Goal: Task Accomplishment & Management: Use online tool/utility

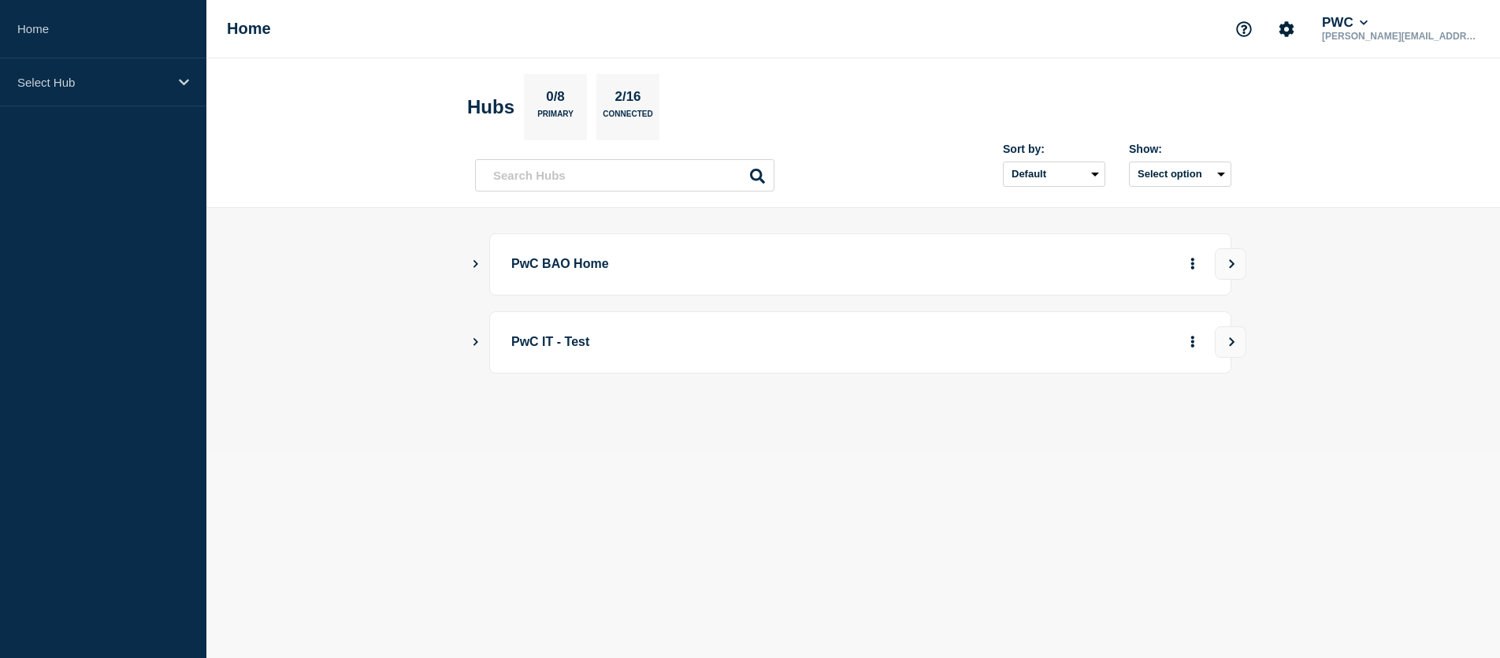
click at [473, 260] on icon "Show Connected Hubs" at bounding box center [475, 263] width 10 height 8
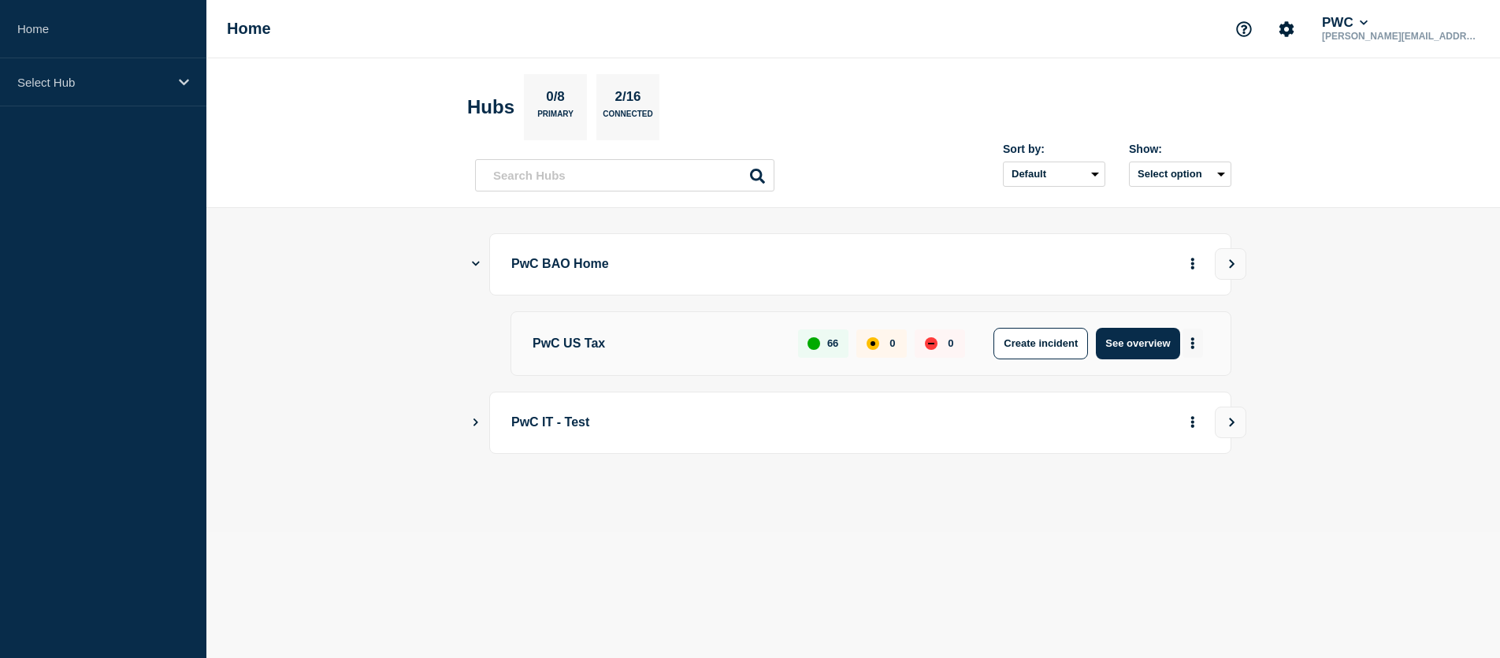
click at [1194, 341] on icon "More actions" at bounding box center [1192, 343] width 5 height 12
click at [1181, 389] on button "Create maintenance" at bounding box center [1186, 390] width 106 height 13
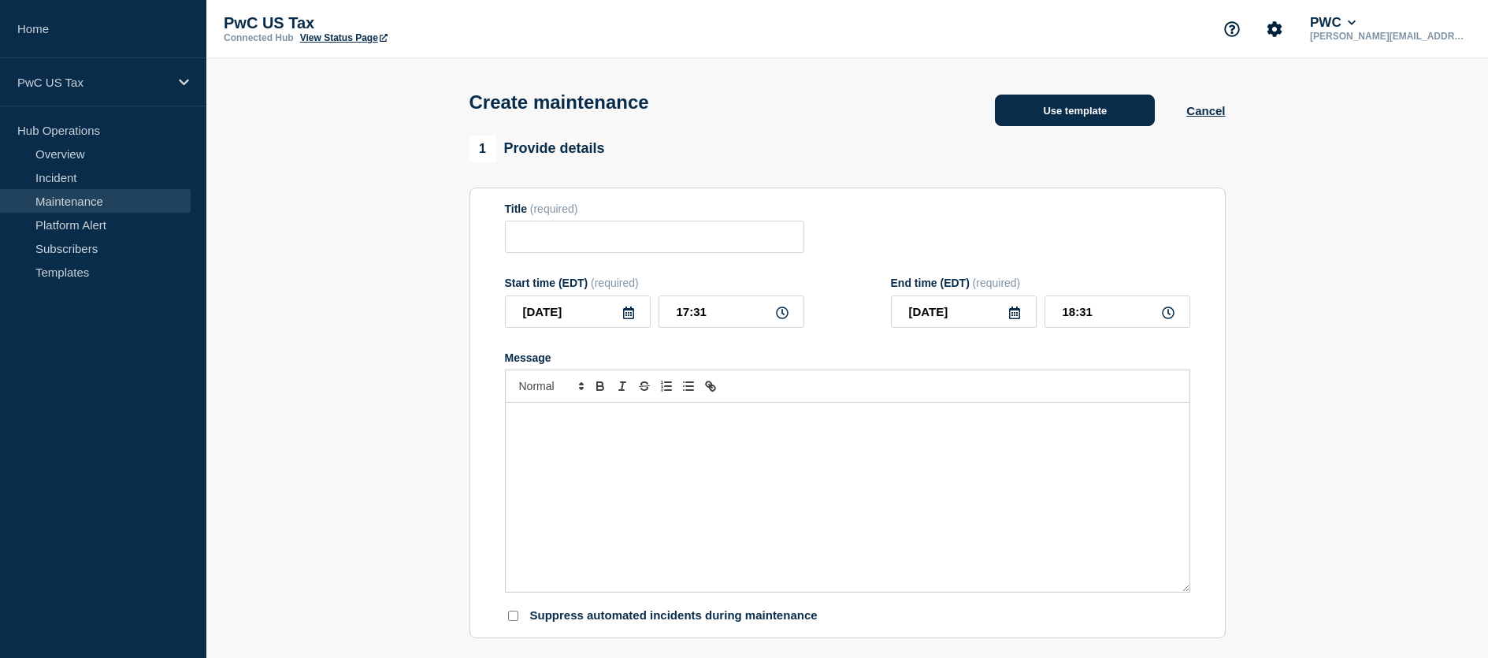
click at [1075, 116] on button "Use template" at bounding box center [1075, 111] width 160 height 32
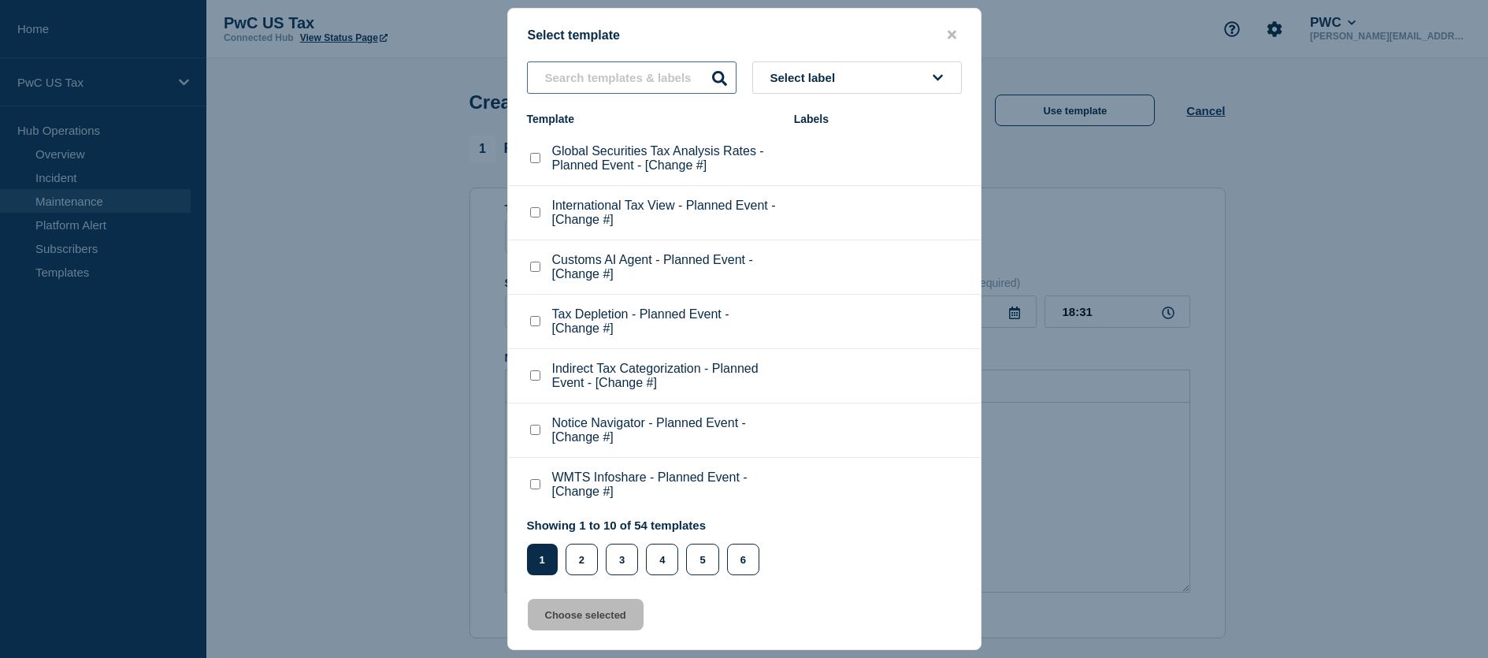
click at [590, 75] on input "text" at bounding box center [631, 77] width 209 height 32
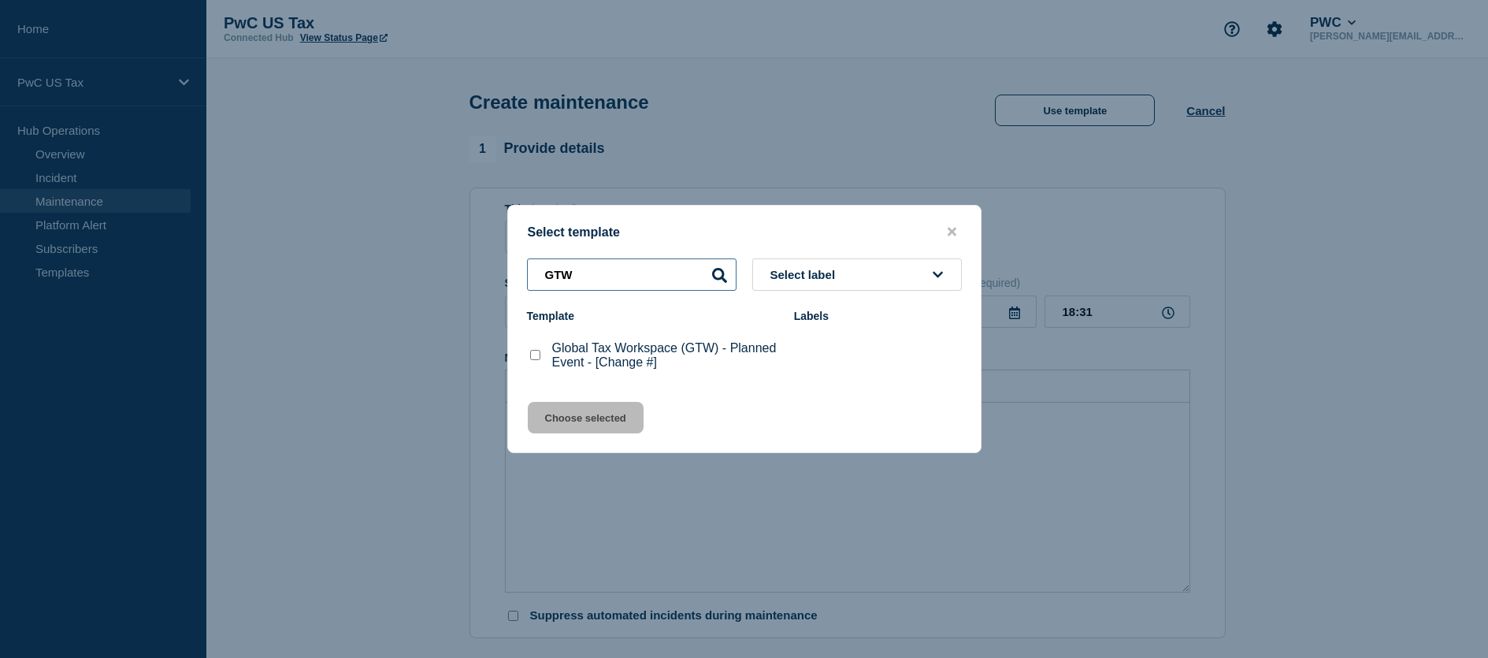
type input "GTW"
click at [532, 356] on checkbox"] "Global Tax Workspace (GTW) - Planned Event - [Change #] checkbox" at bounding box center [535, 355] width 10 height 10
checkbox checkbox"] "true"
click at [585, 419] on button "Choose selected" at bounding box center [586, 418] width 116 height 32
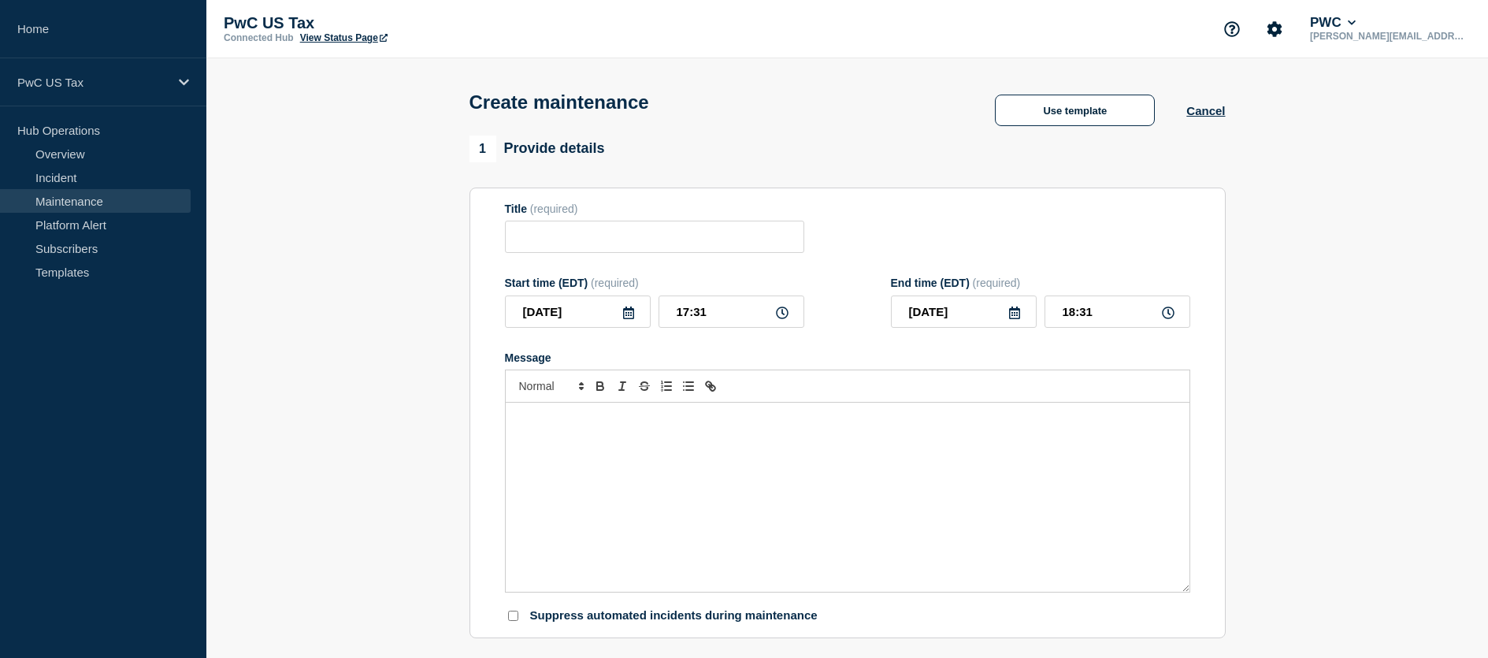
type input "Global Tax Workspace (GTW) - Planned Event - [Change #]"
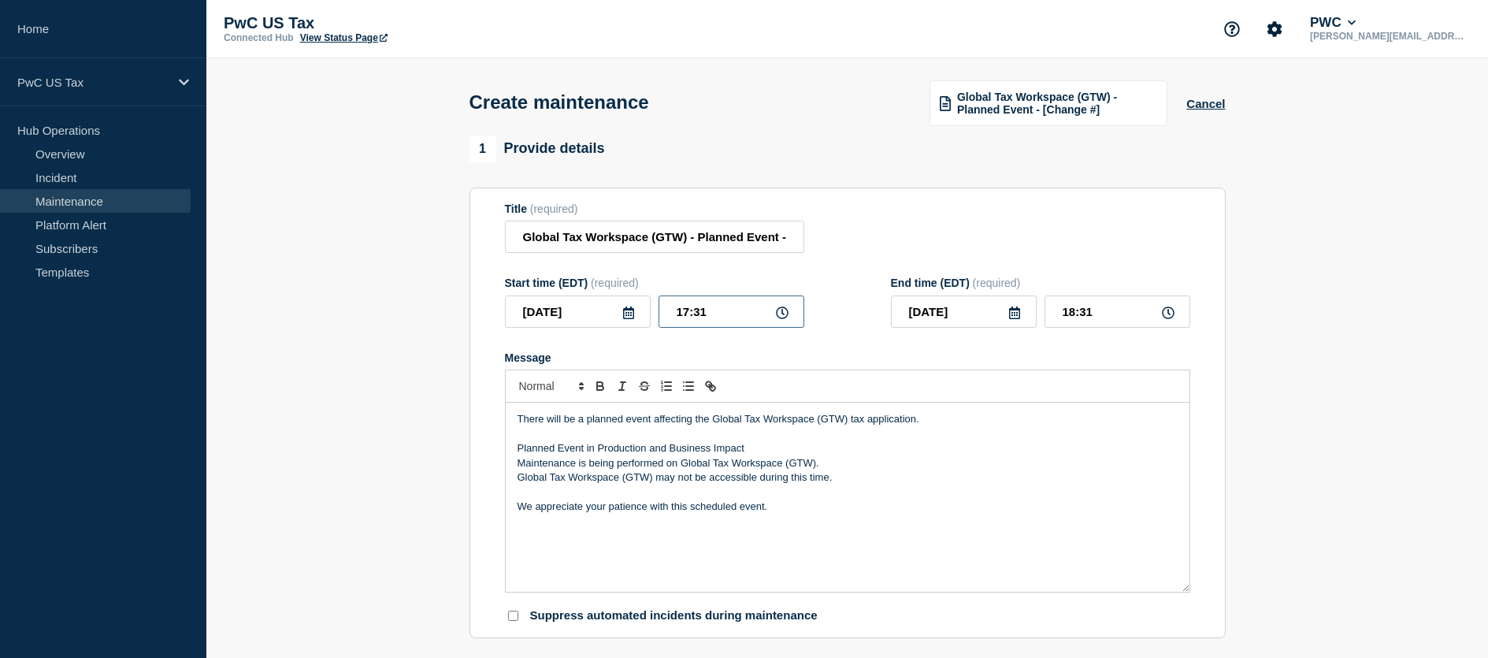
click at [687, 312] on input "17:31" at bounding box center [731, 311] width 146 height 32
type input "18:31"
type input "19:31"
type input "18:01"
type input "19:01"
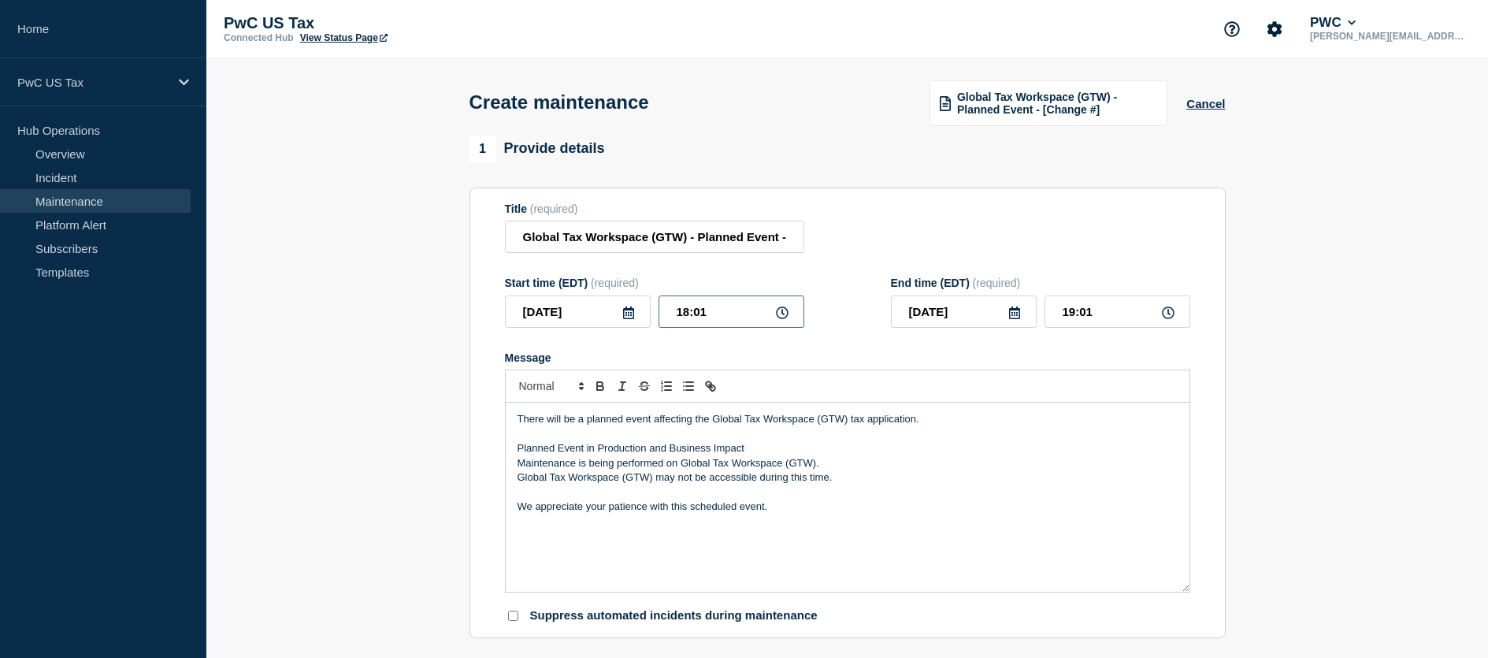
type input "18:00"
click at [1073, 314] on input "19:00" at bounding box center [1117, 311] width 146 height 32
type input "20:00"
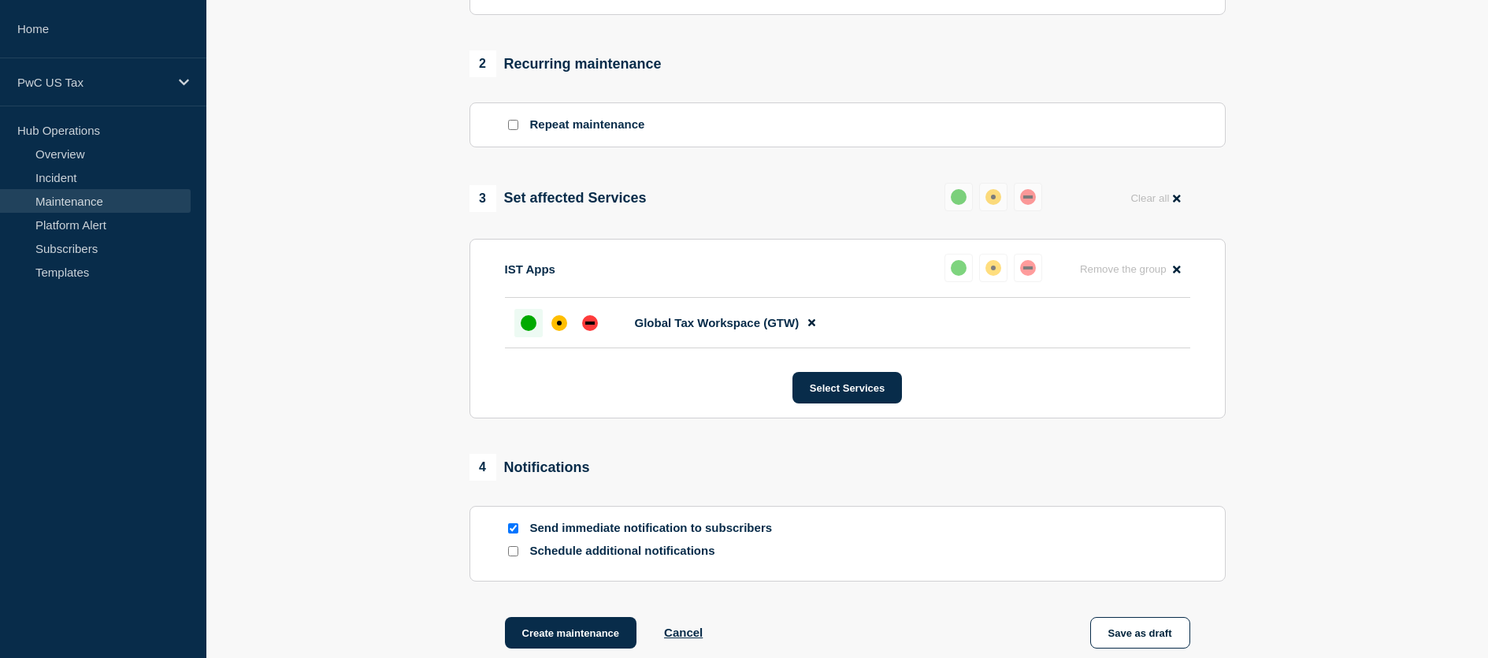
scroll to position [630, 0]
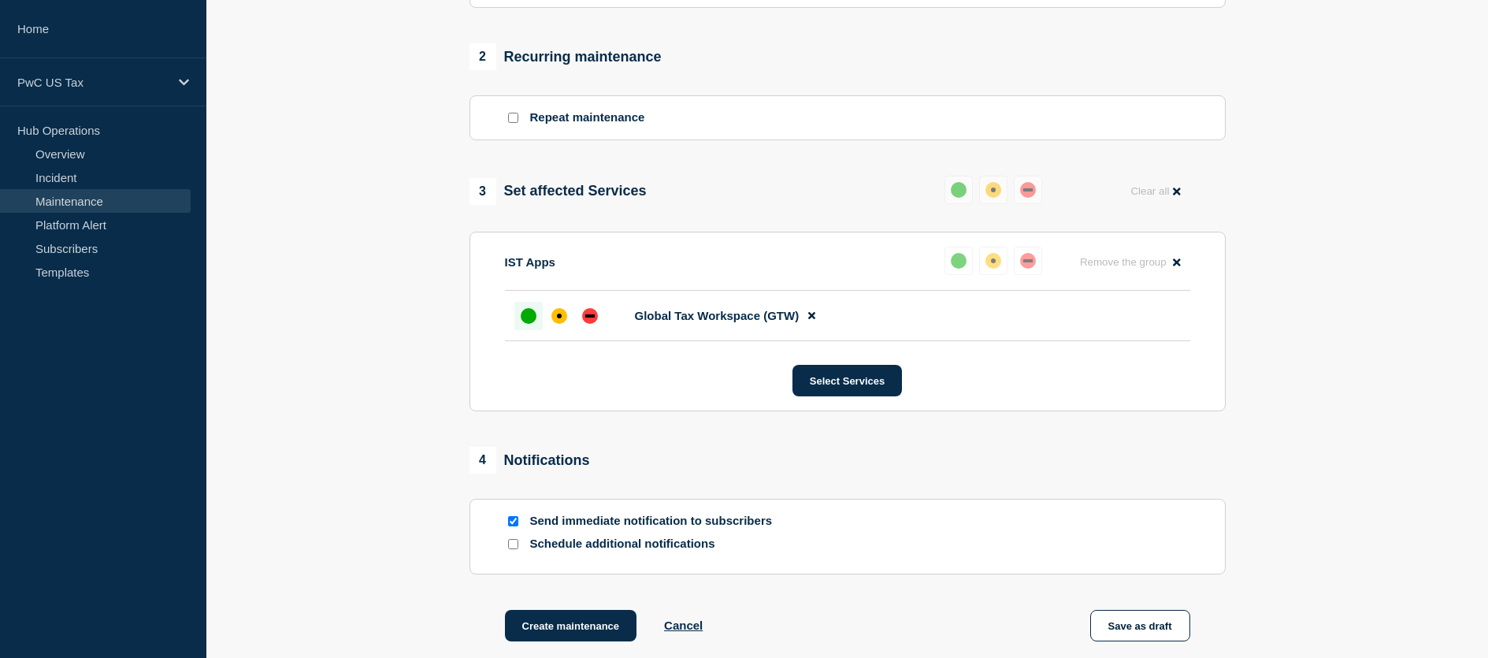
click at [514, 523] on input "Send immediate notification to subscribers" at bounding box center [513, 521] width 10 height 10
checkbox input "false"
click at [570, 628] on button "Create maintenance" at bounding box center [571, 626] width 132 height 32
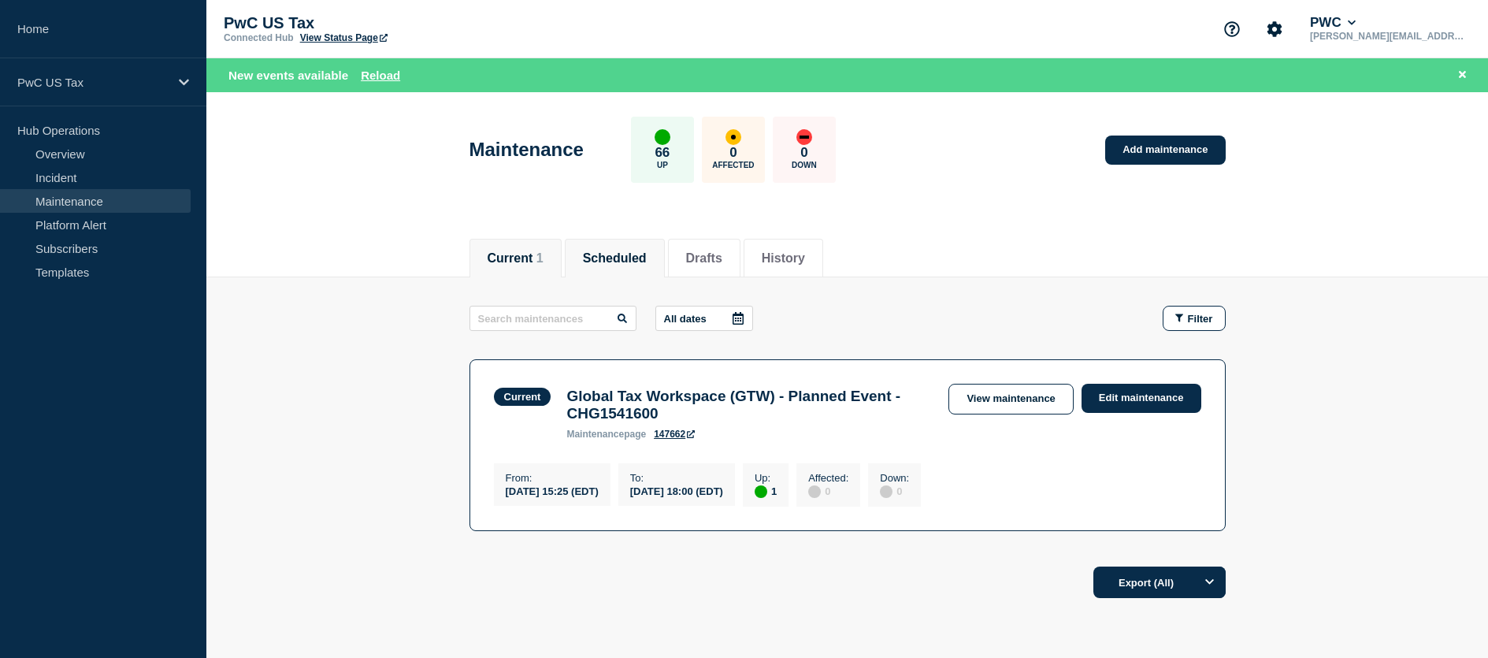
click at [626, 251] on button "Scheduled" at bounding box center [615, 258] width 64 height 14
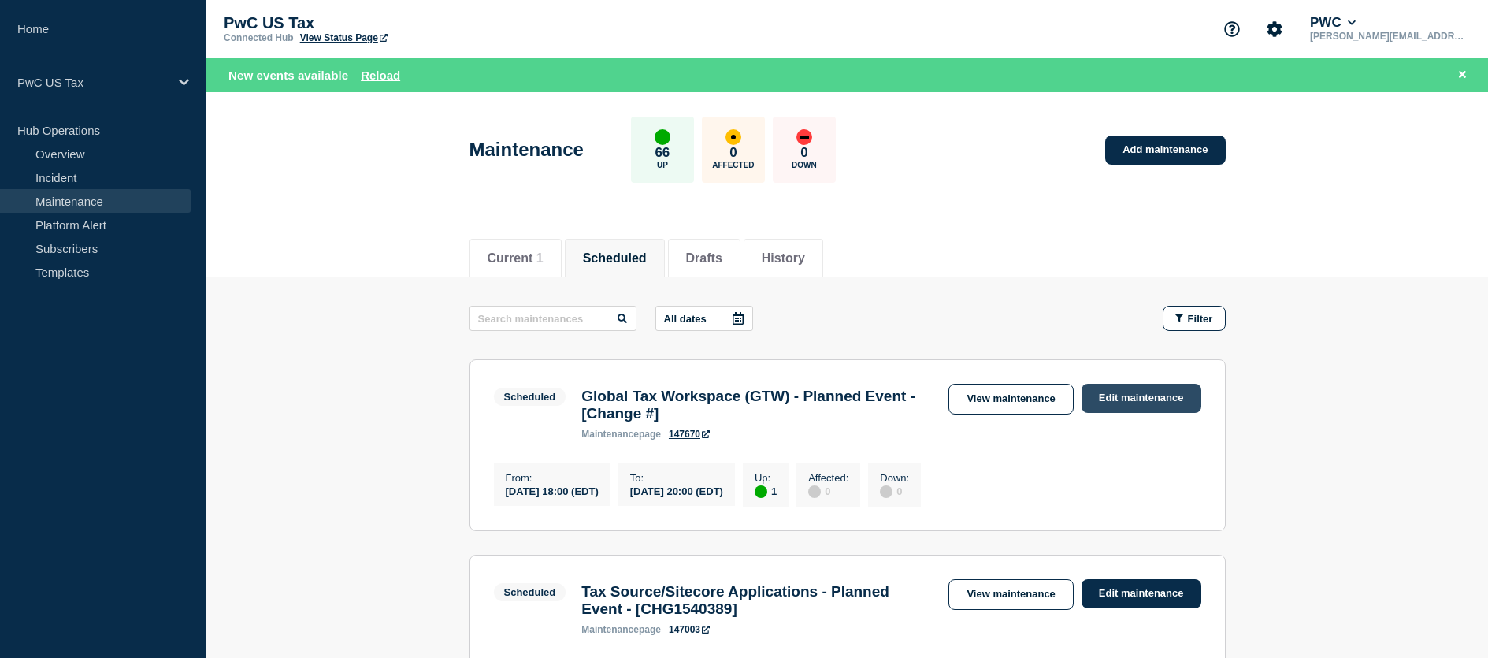
click at [1144, 394] on link "Edit maintenance" at bounding box center [1141, 398] width 120 height 29
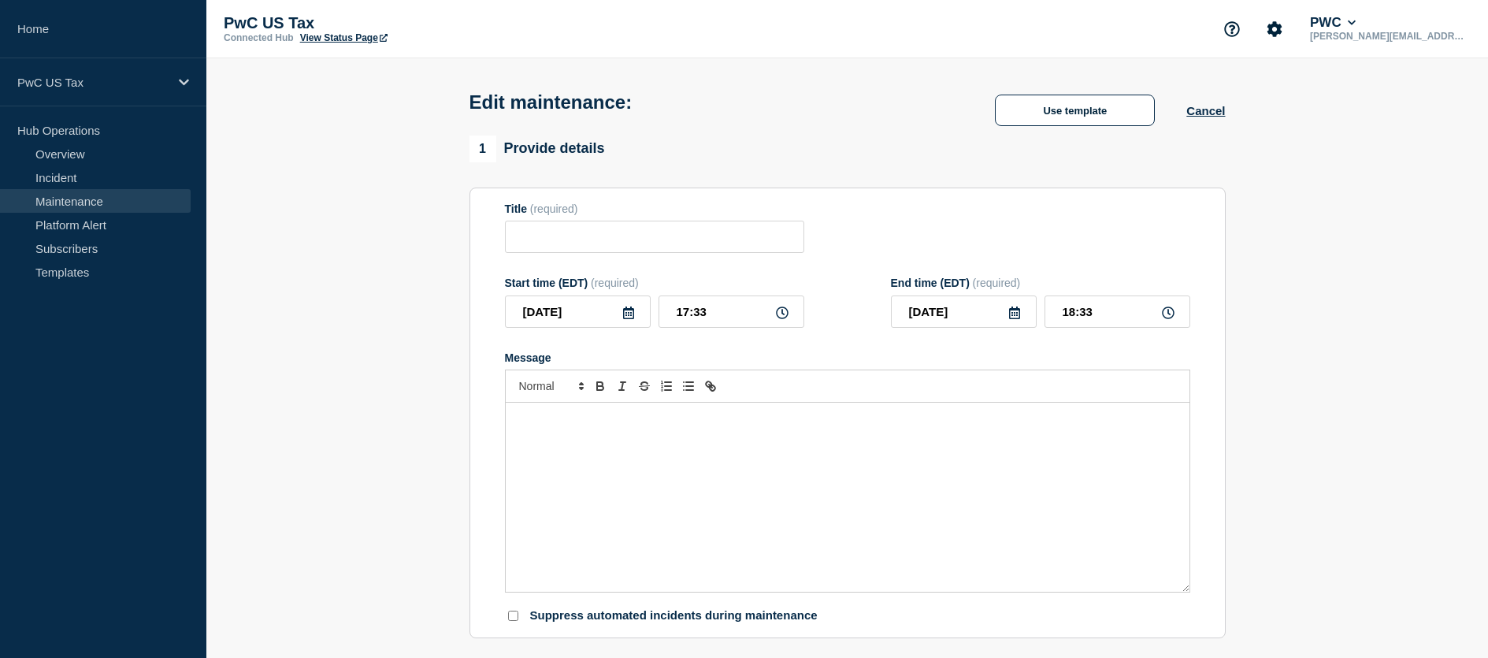
type input "Global Tax Workspace (GTW) - Planned Event - [Change #]"
type input "18:00"
type input "20:00"
checkbox input "false"
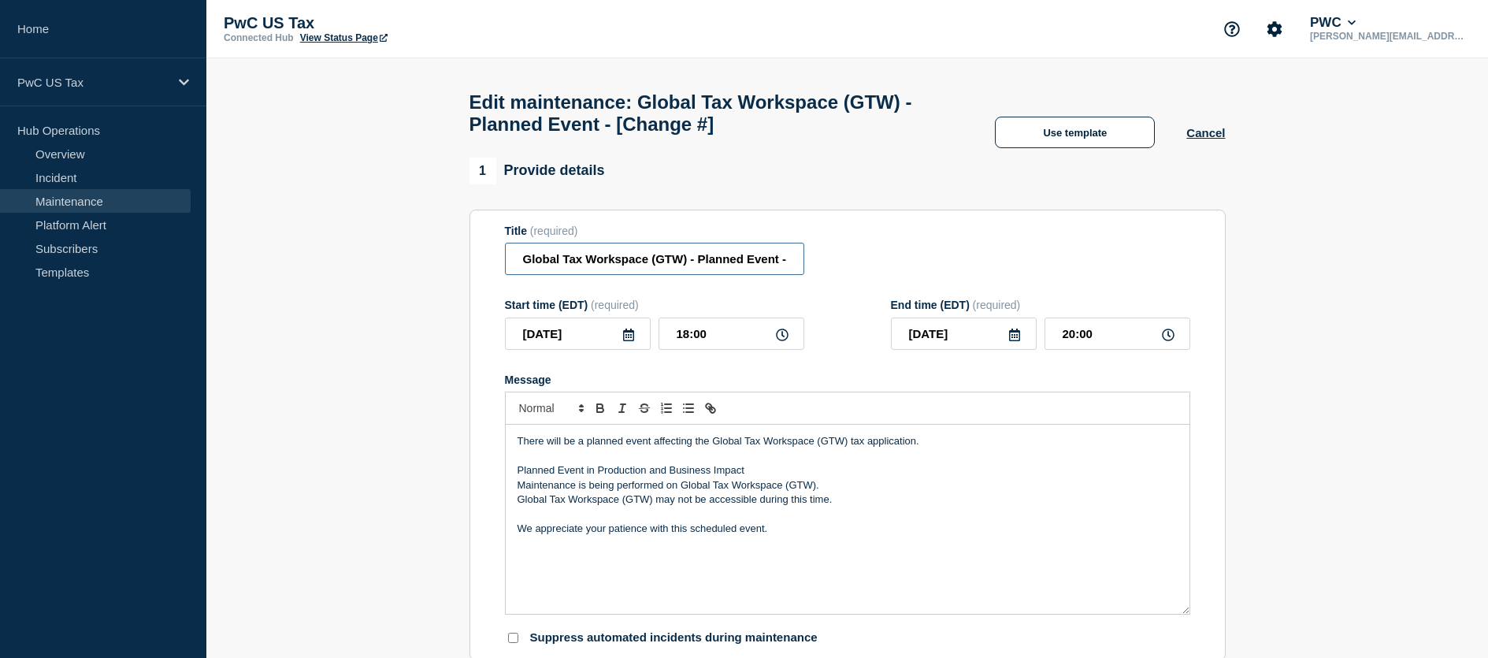
click at [775, 265] on input "Global Tax Workspace (GTW) - Planned Event - [Change #]" at bounding box center [654, 259] width 299 height 32
click at [788, 265] on input "Global Tax Workspace (GTW) - Planned Event - [Change #]" at bounding box center [654, 259] width 299 height 32
click at [788, 264] on input "Global Tax Workspace (GTW) - Planned Event - [Change #]" at bounding box center [654, 259] width 299 height 32
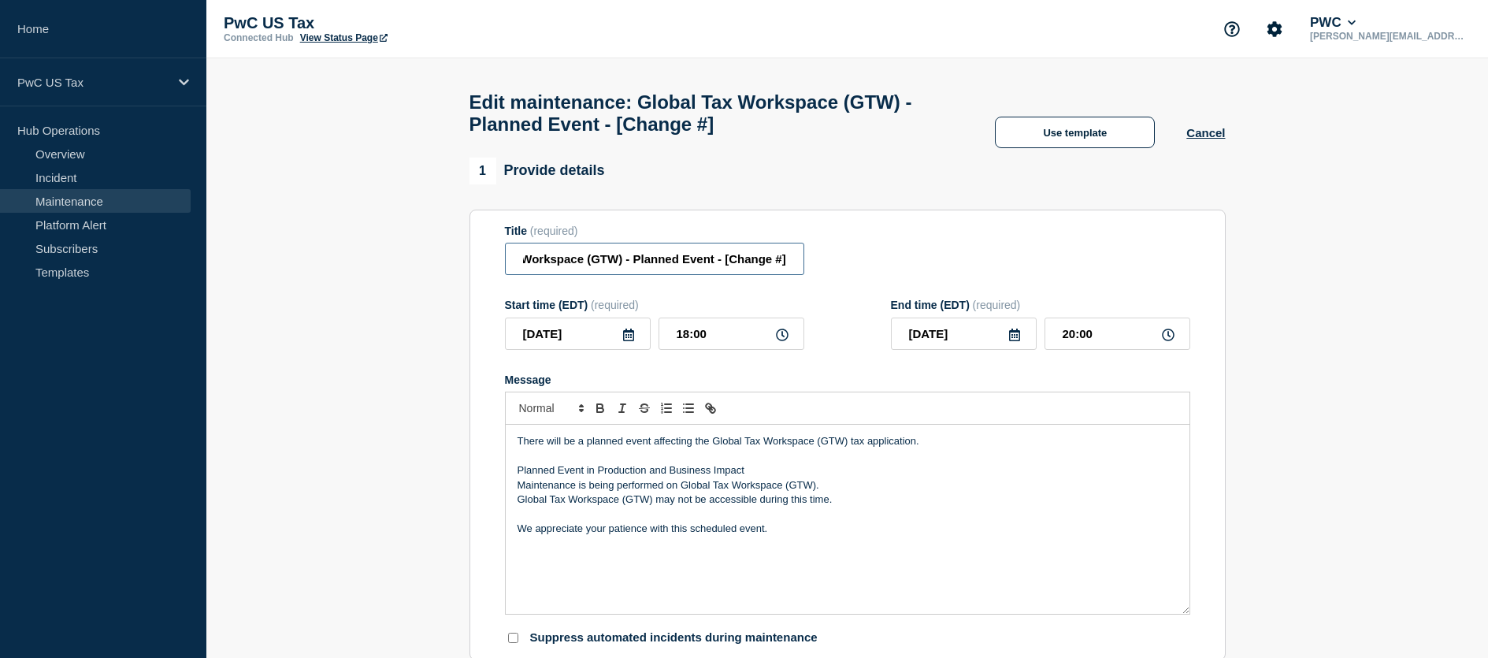
drag, startPoint x: 733, startPoint y: 261, endPoint x: 816, endPoint y: 264, distance: 82.7
click at [816, 264] on div "Title (required) Global Tax Workspace (GTW) - Planned Event - [Change #]" at bounding box center [847, 249] width 685 height 51
click at [783, 267] on input "Global Tax Workspace (GTW) - Planned Event - [Change #]" at bounding box center [654, 259] width 299 height 32
paste input "CHG1541808"
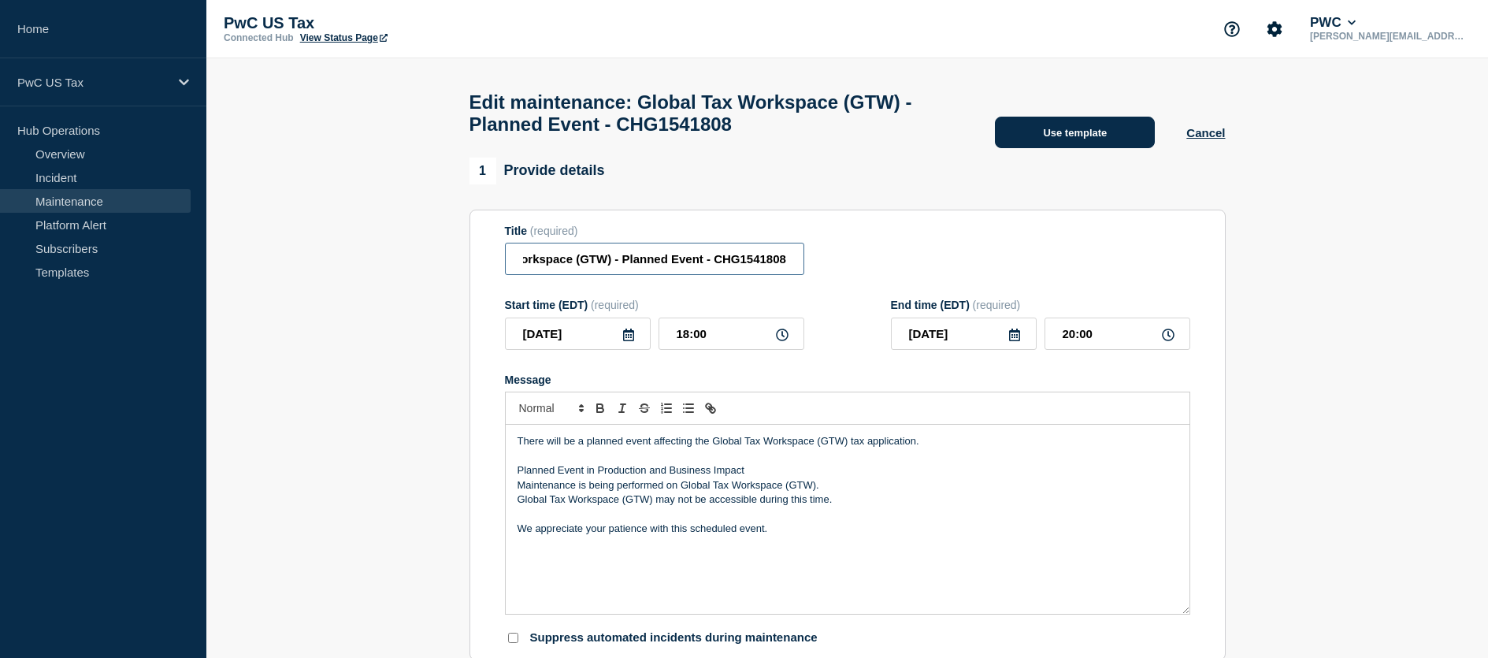
type input "Global Tax Workspace (GTW) - Planned Event - CHG1541808"
click at [1053, 135] on button "Use template" at bounding box center [1075, 133] width 160 height 32
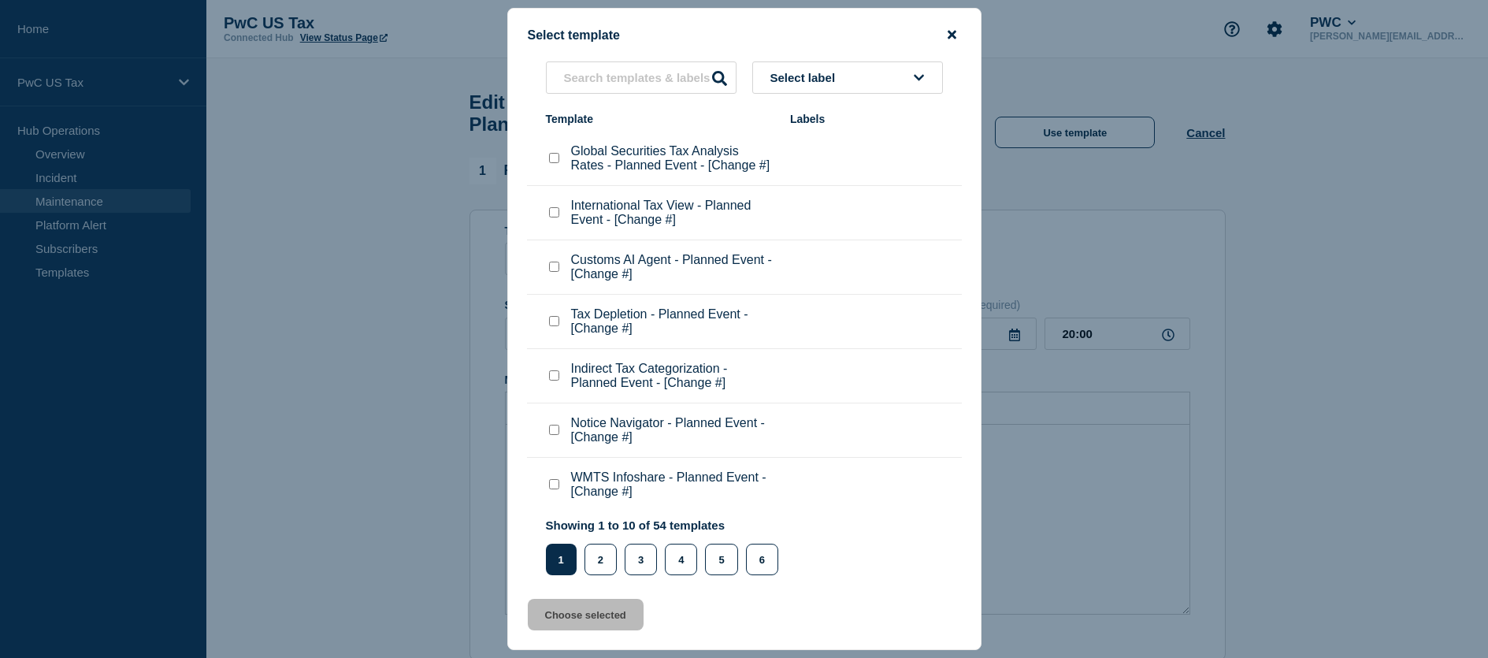
click at [951, 31] on icon "close button" at bounding box center [951, 34] width 9 height 13
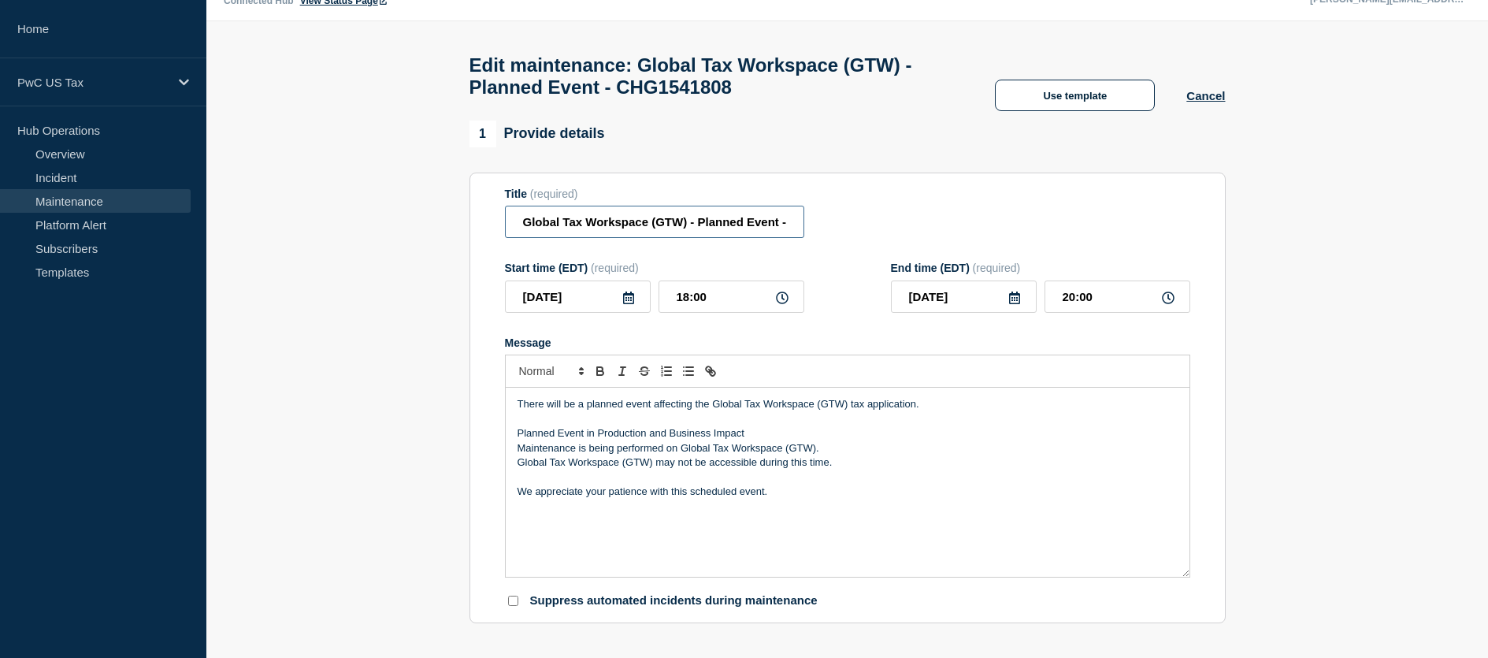
scroll to position [0, 76]
drag, startPoint x: 764, startPoint y: 228, endPoint x: 840, endPoint y: 233, distance: 75.8
click at [840, 233] on div "Title (required) Global Tax Workspace (GTW) - Planned Event - CHG1541808" at bounding box center [847, 212] width 685 height 51
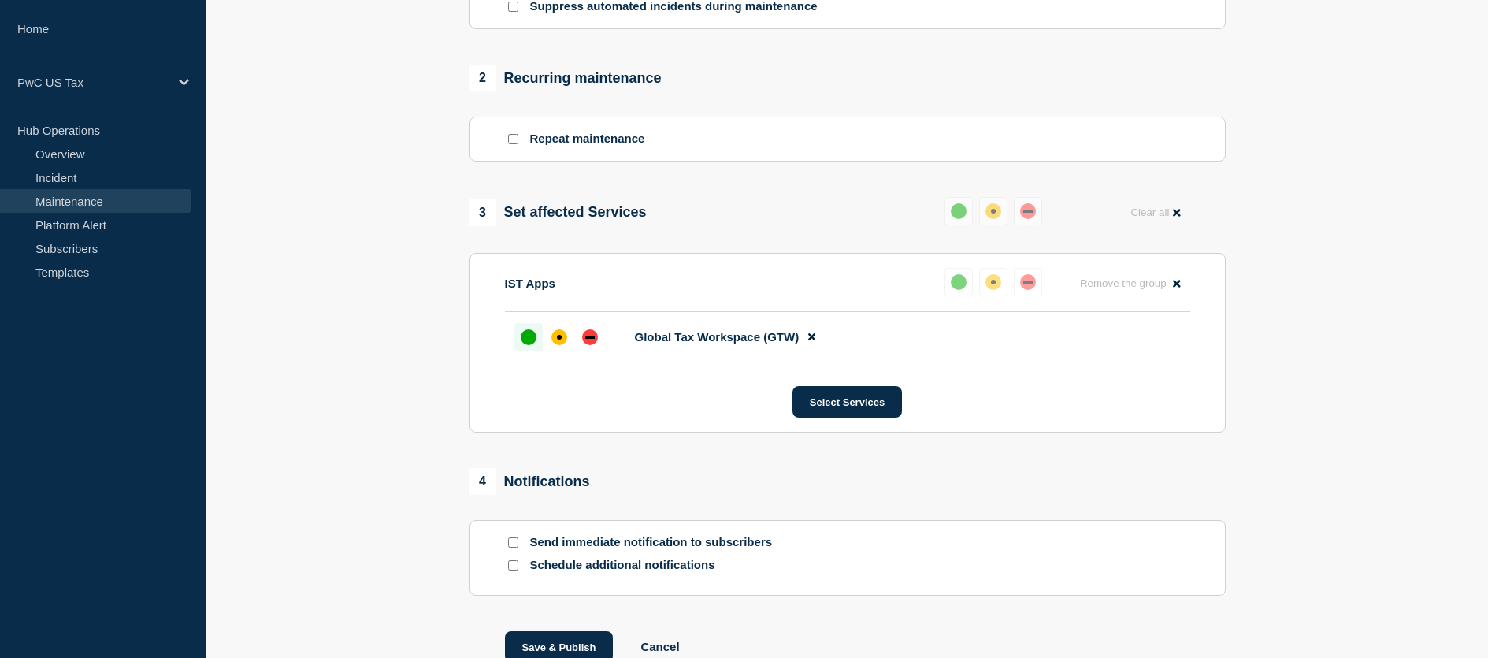
scroll to position [746, 0]
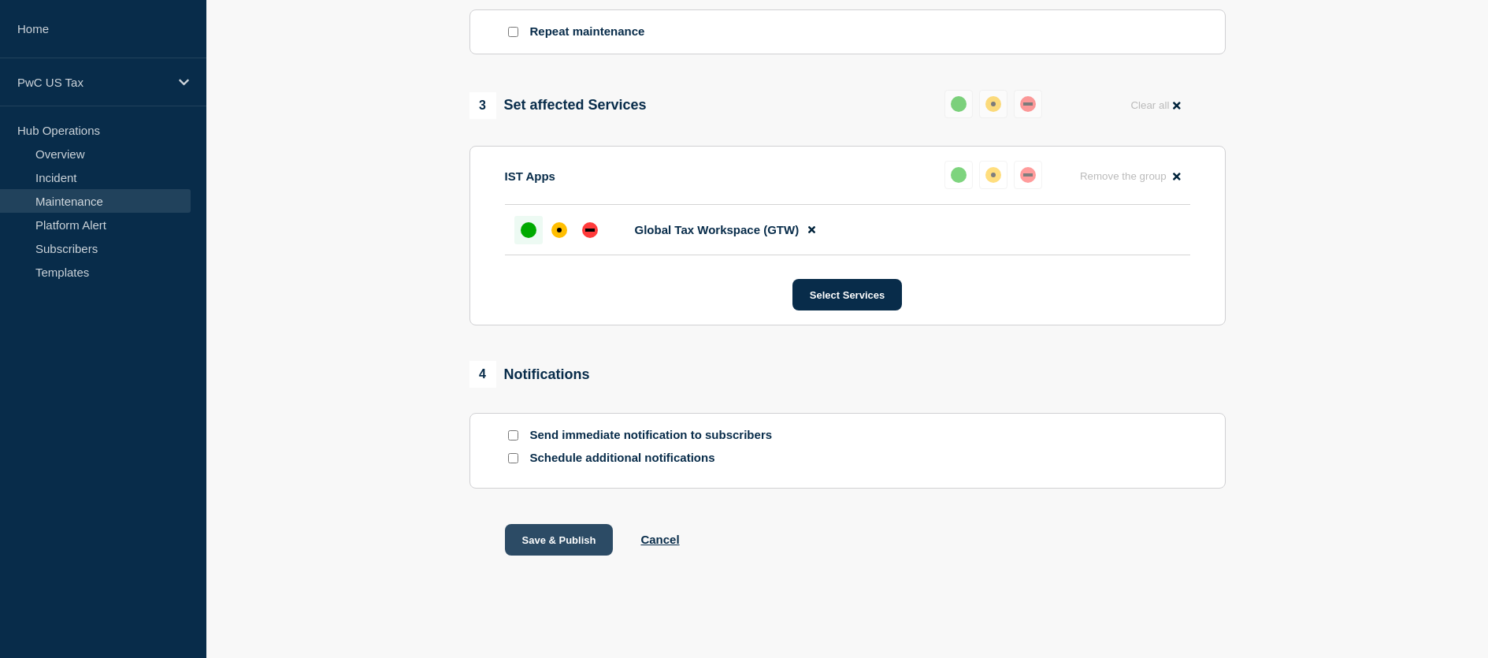
click at [551, 533] on button "Save & Publish" at bounding box center [559, 540] width 109 height 32
